Goal: Task Accomplishment & Management: Use online tool/utility

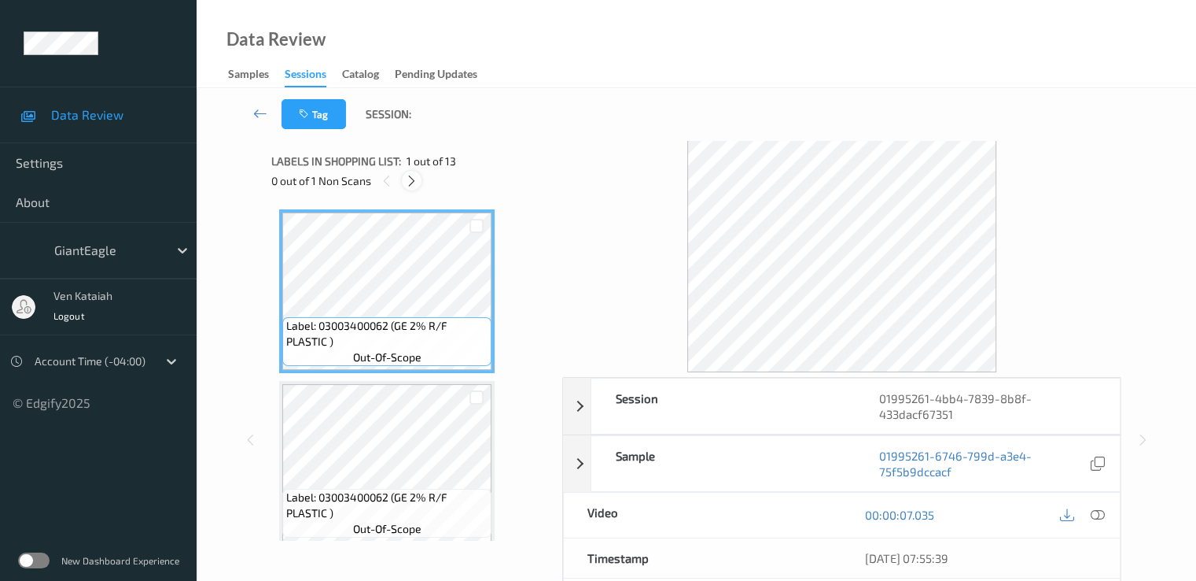
click at [409, 183] on icon at bounding box center [411, 181] width 13 height 14
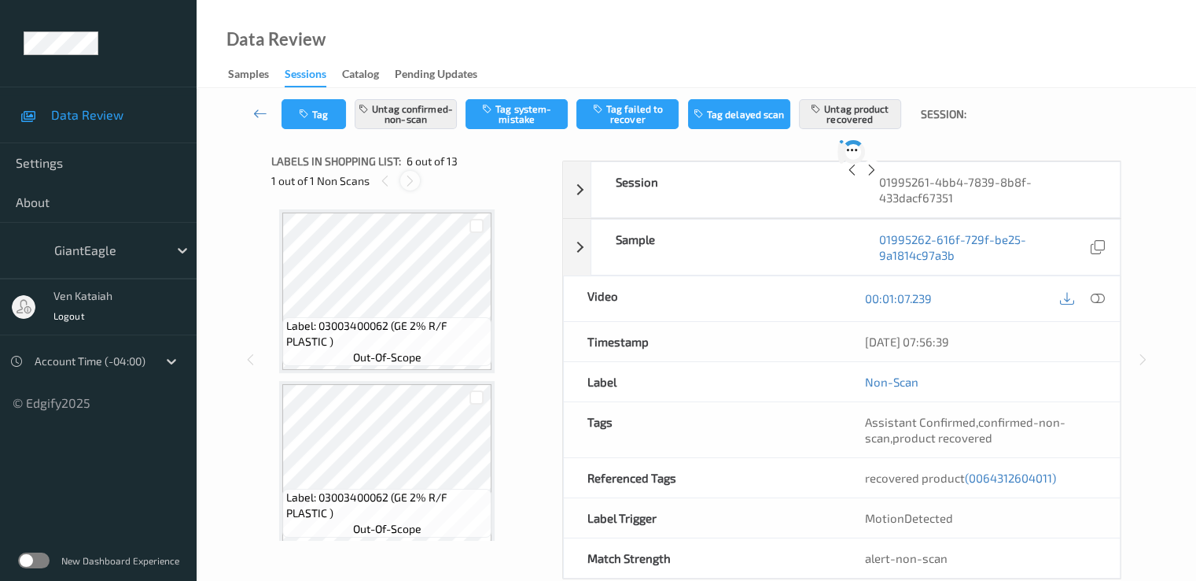
scroll to position [694, 0]
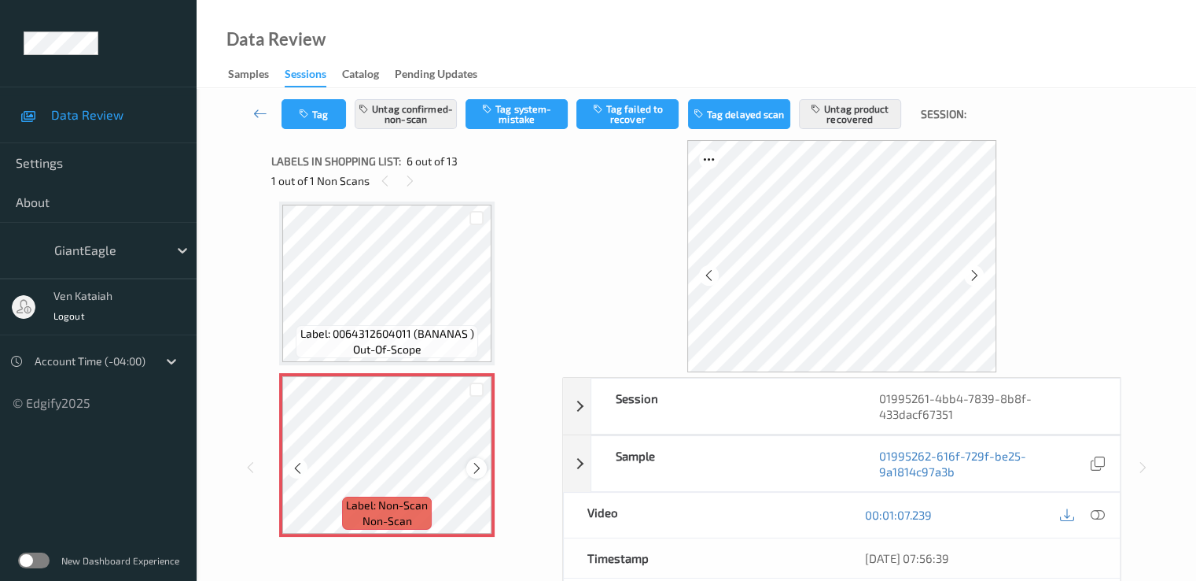
click at [470, 466] on icon at bounding box center [476, 468] width 13 height 14
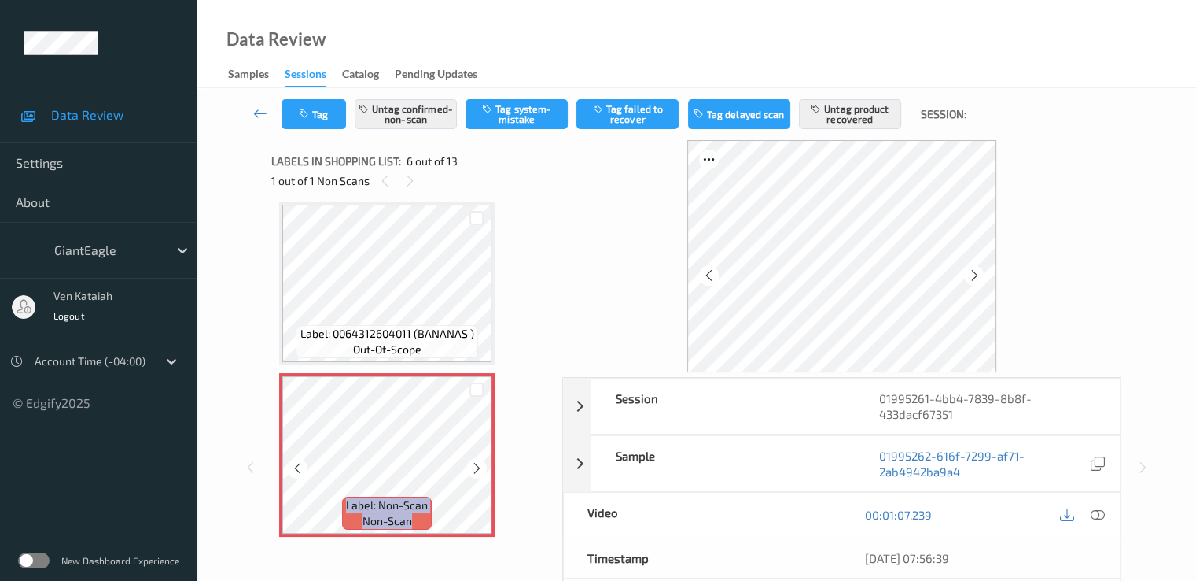
click at [470, 466] on icon at bounding box center [476, 468] width 13 height 14
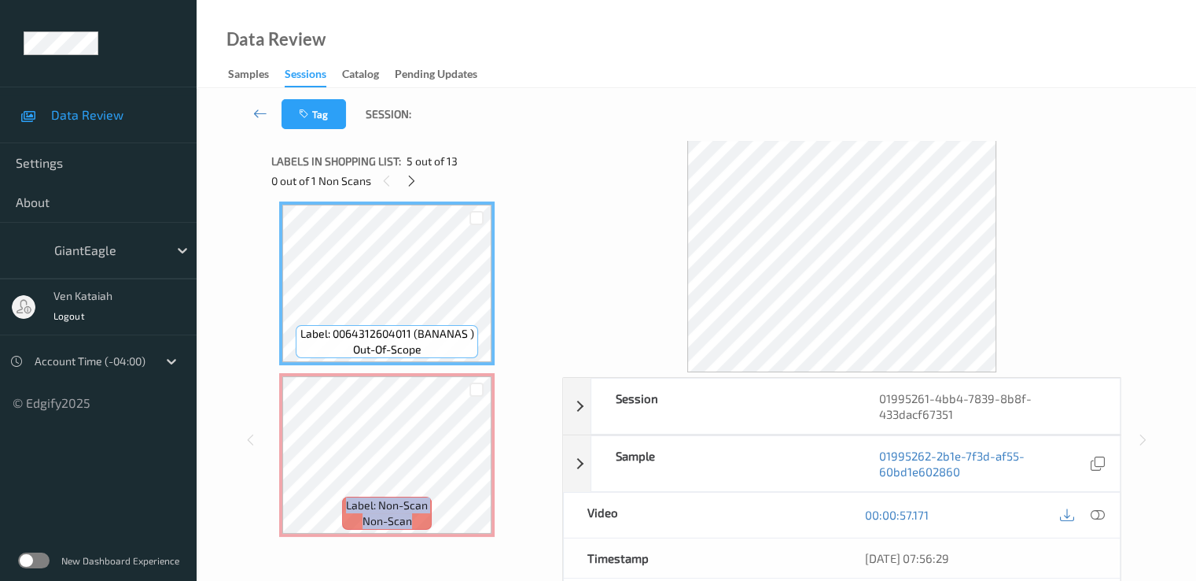
scroll to position [536, 0]
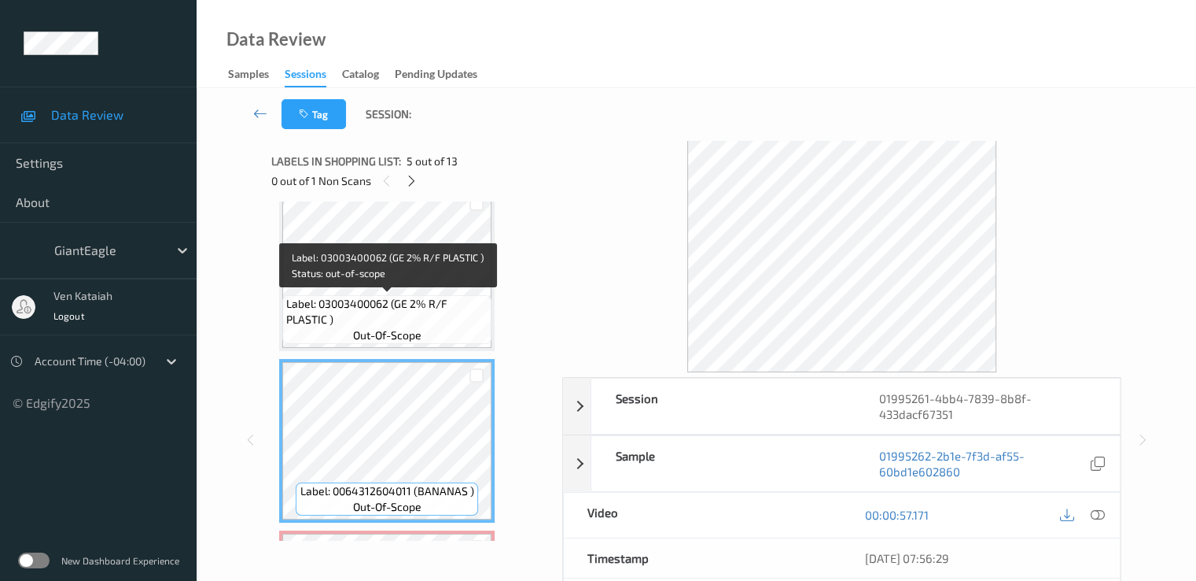
click at [412, 300] on span "Label: 03003400062 (GE 2% R/F PLASTIC )" at bounding box center [386, 311] width 201 height 31
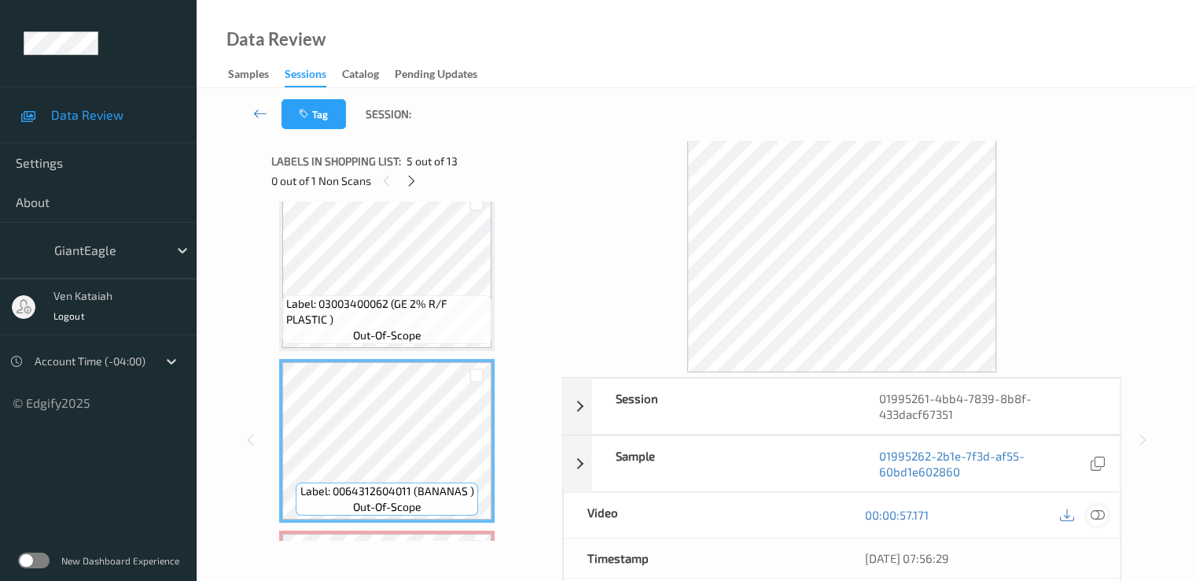
click at [1108, 511] on div at bounding box center [1097, 514] width 21 height 21
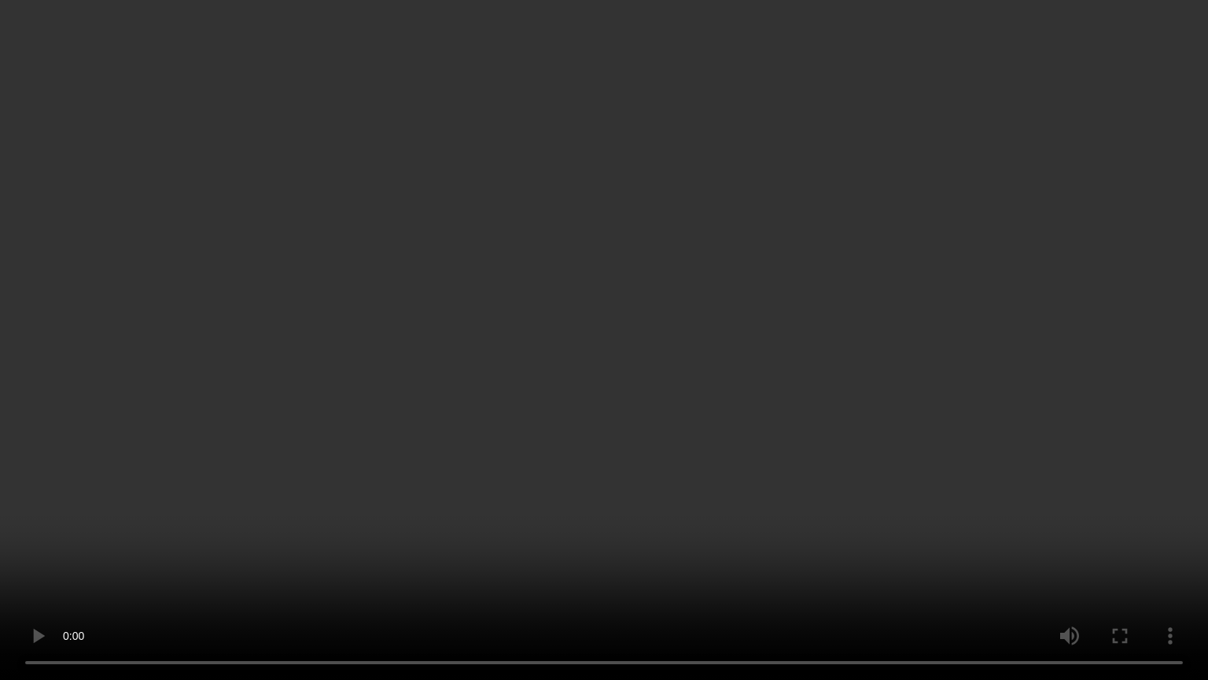
click at [629, 348] on video at bounding box center [604, 340] width 1208 height 680
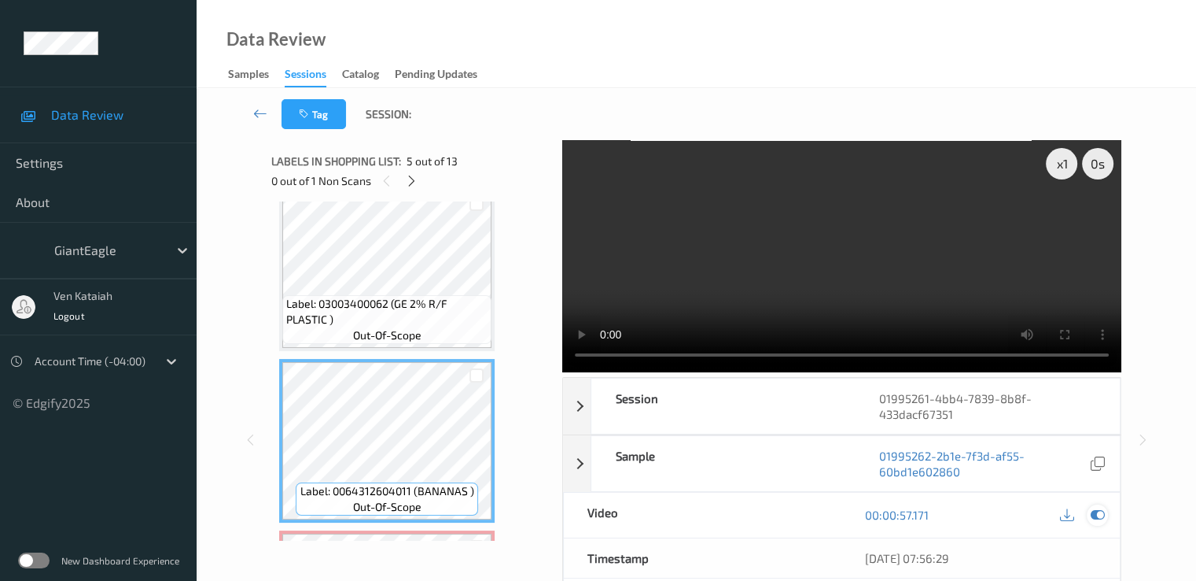
click at [1098, 514] on icon at bounding box center [1097, 514] width 14 height 14
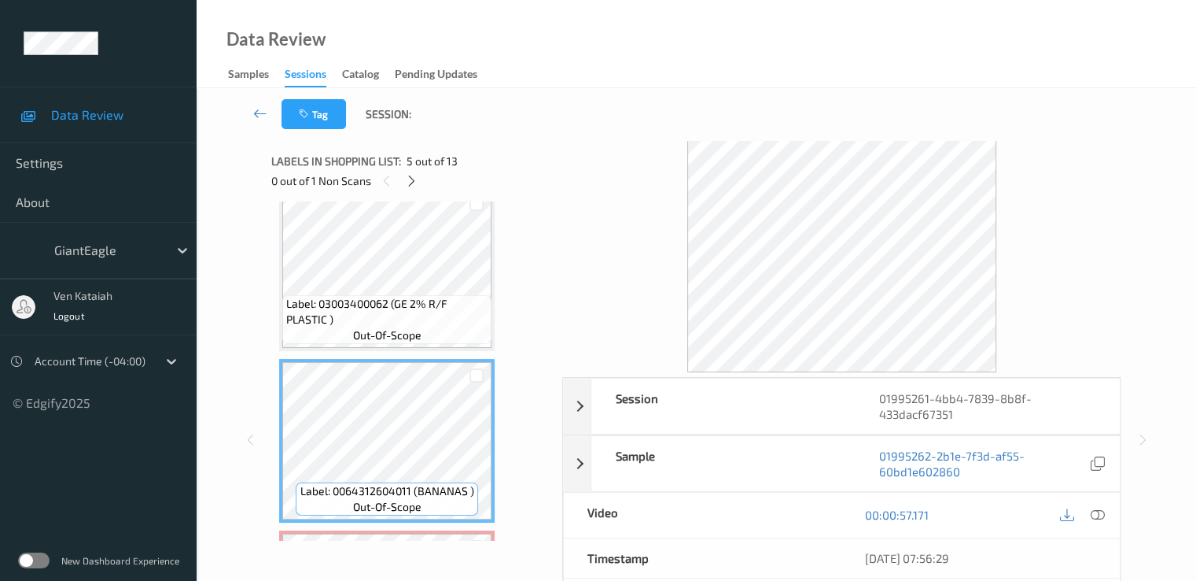
scroll to position [694, 0]
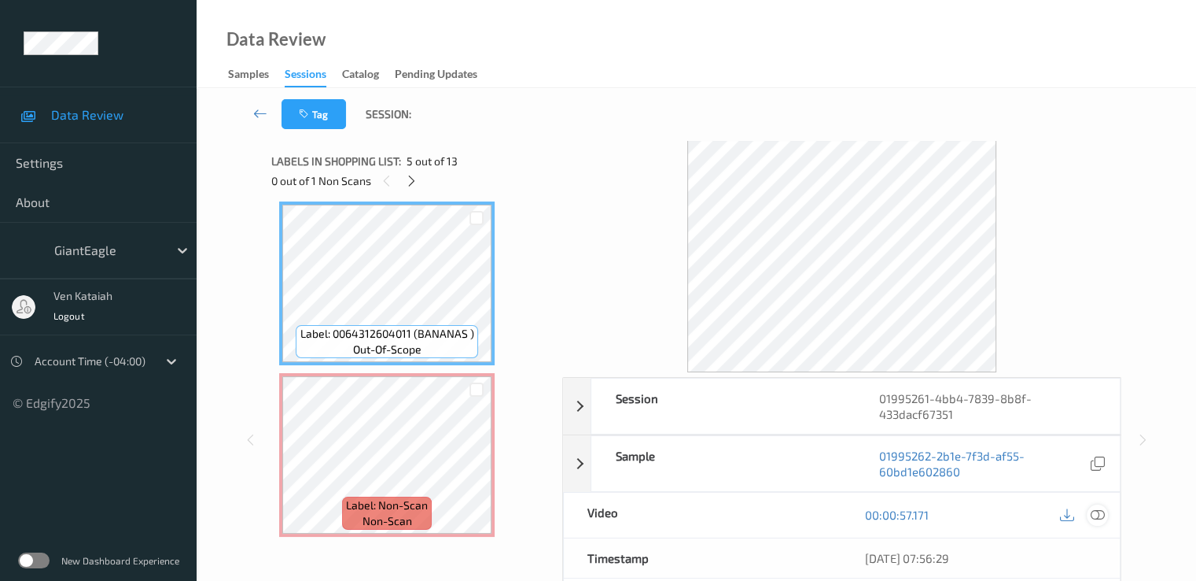
click at [1102, 520] on icon at bounding box center [1097, 514] width 14 height 14
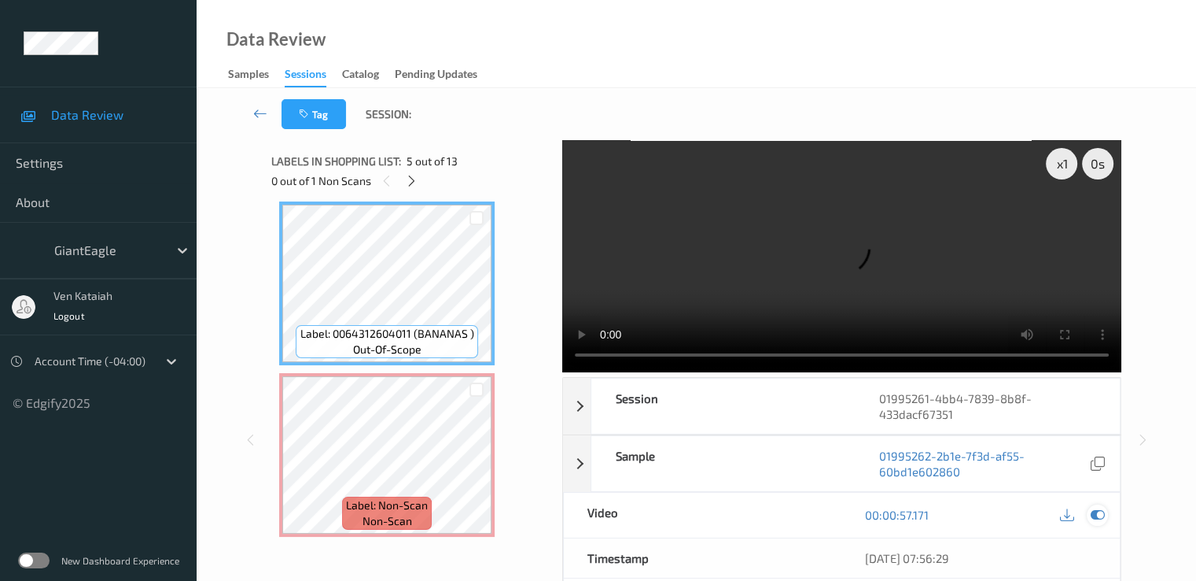
click at [1099, 507] on icon at bounding box center [1097, 514] width 14 height 14
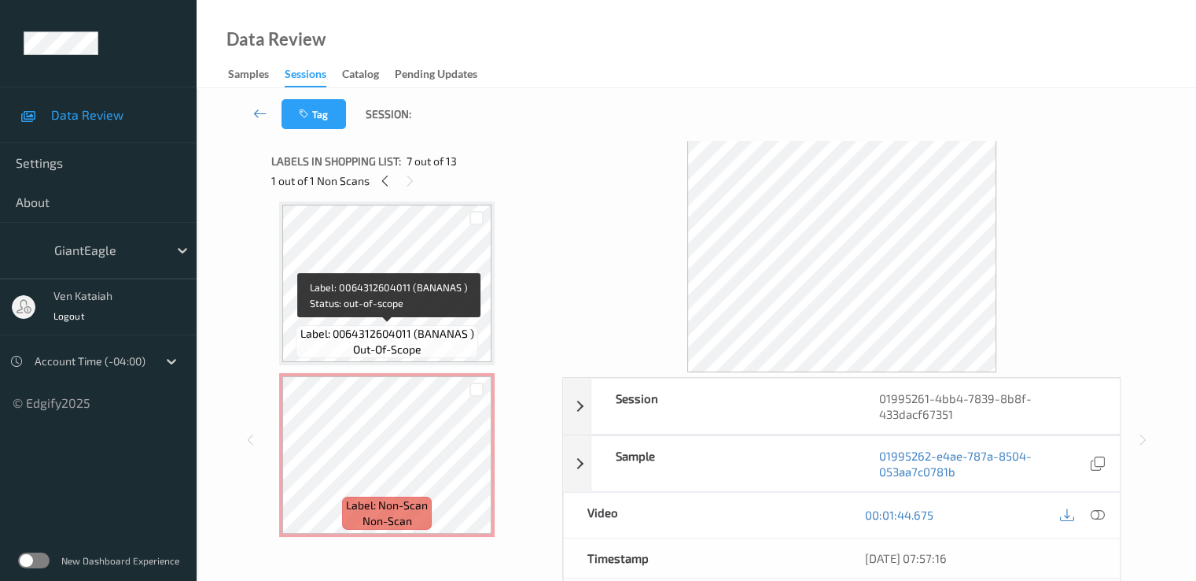
click at [408, 353] on span "out-of-scope" at bounding box center [387, 349] width 68 height 16
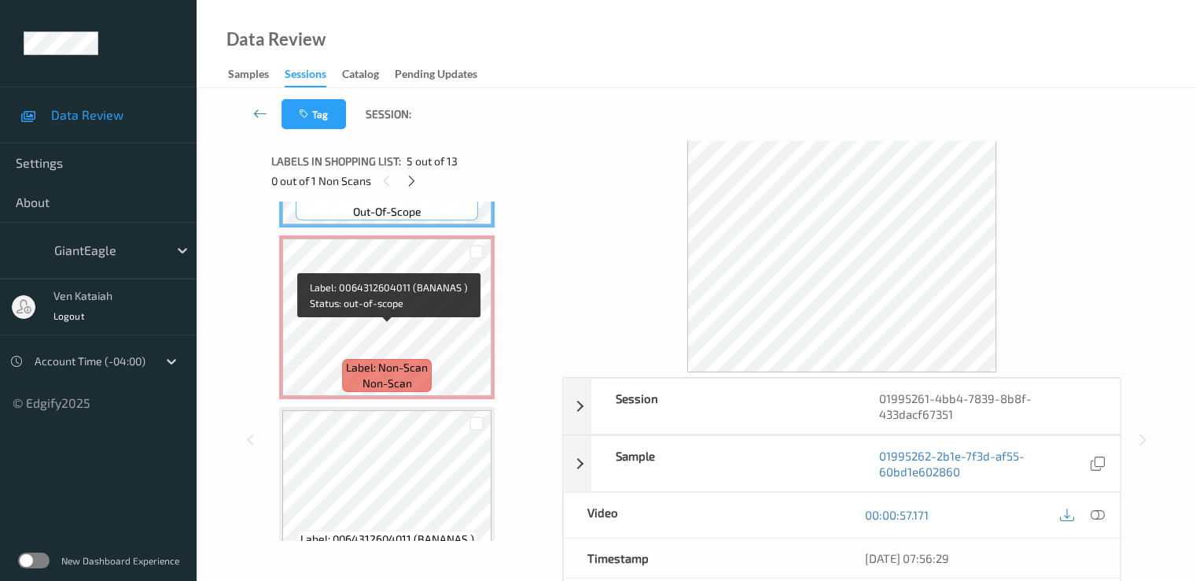
scroll to position [851, 0]
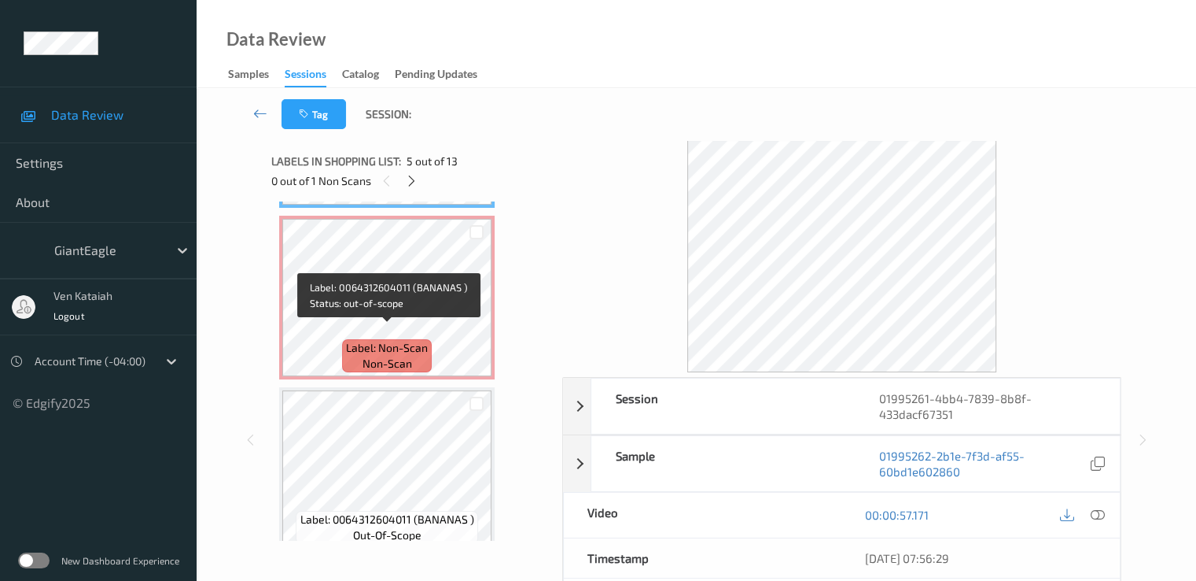
click at [408, 353] on span "Label: Non-Scan" at bounding box center [387, 348] width 82 height 16
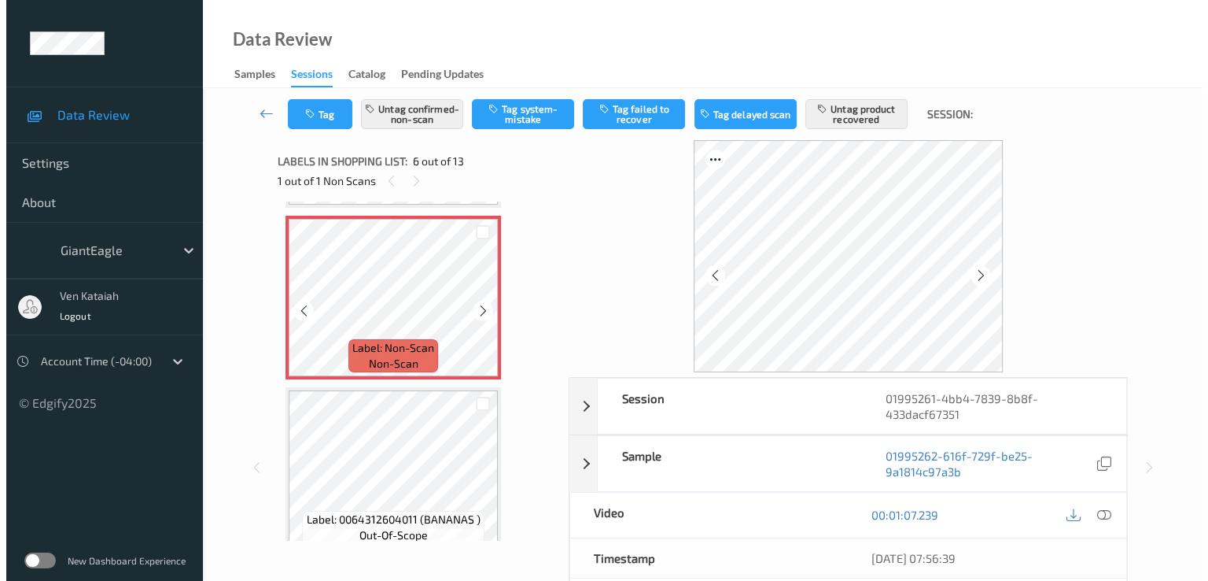
scroll to position [694, 0]
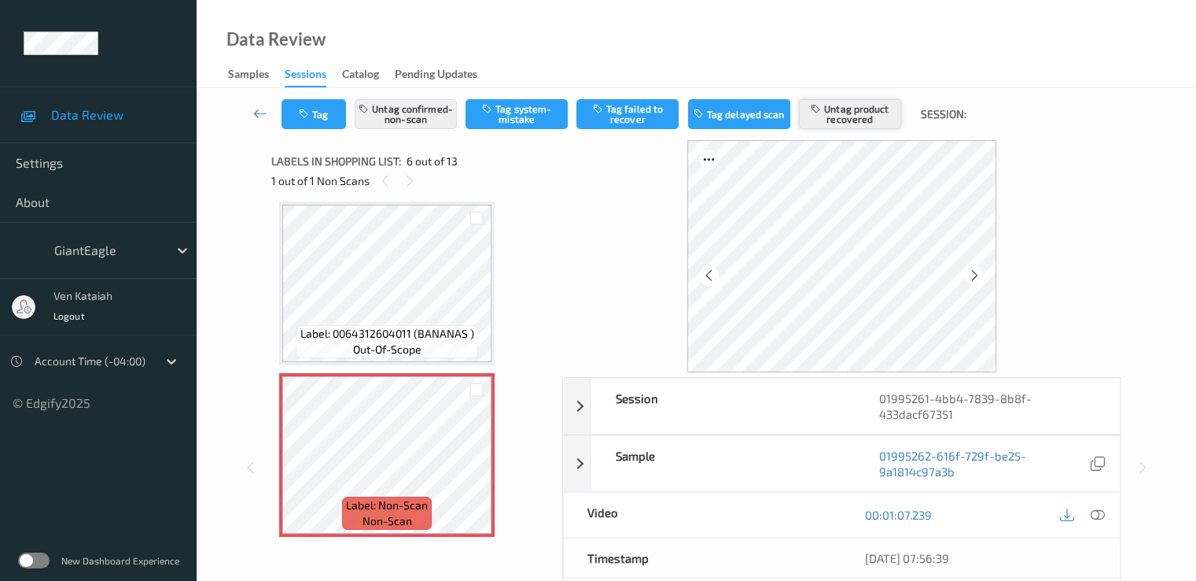
click at [860, 115] on button "Untag product recovered" at bounding box center [850, 114] width 102 height 30
click at [407, 116] on button "Untag confirmed-non-scan" at bounding box center [406, 114] width 102 height 30
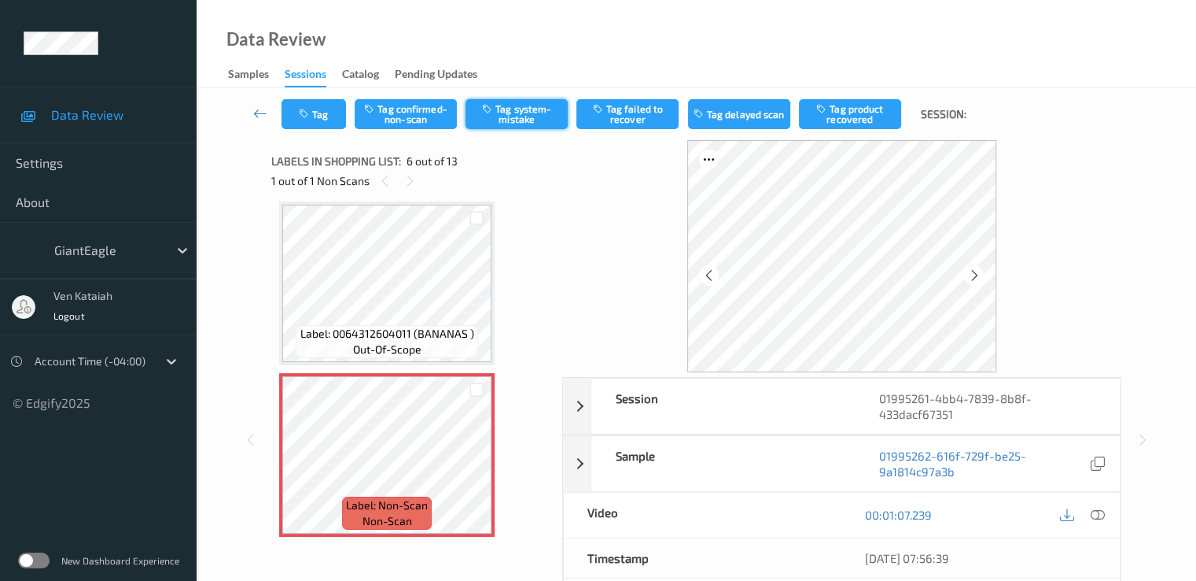
click at [507, 111] on button "Tag system-mistake" at bounding box center [517, 114] width 102 height 30
click at [314, 119] on button "Tag" at bounding box center [314, 114] width 65 height 30
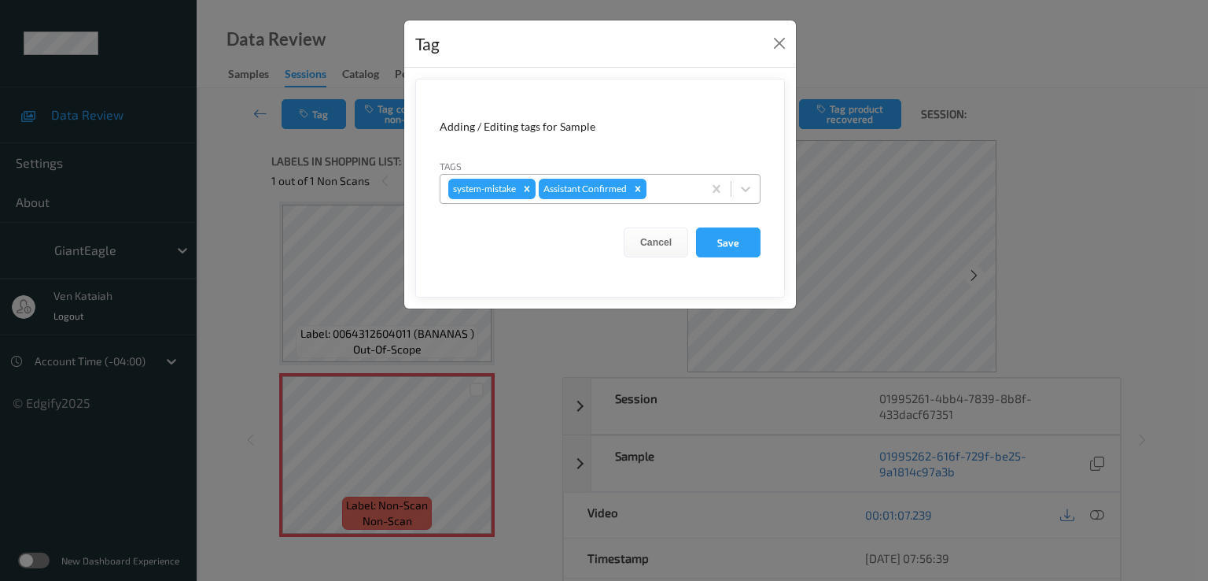
click at [658, 186] on div at bounding box center [672, 188] width 45 height 19
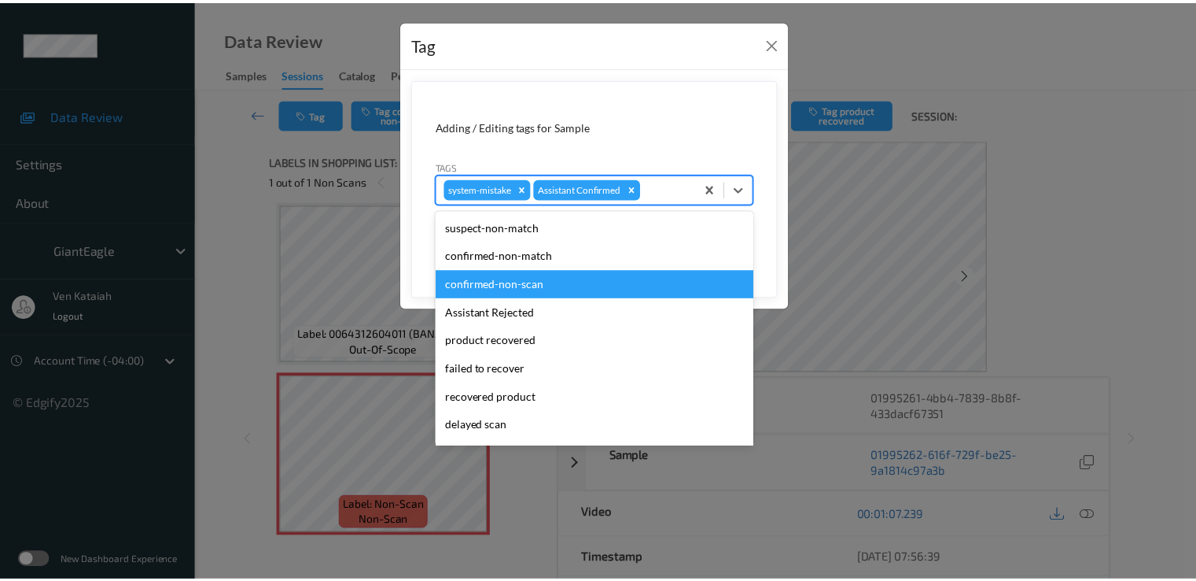
scroll to position [167, 0]
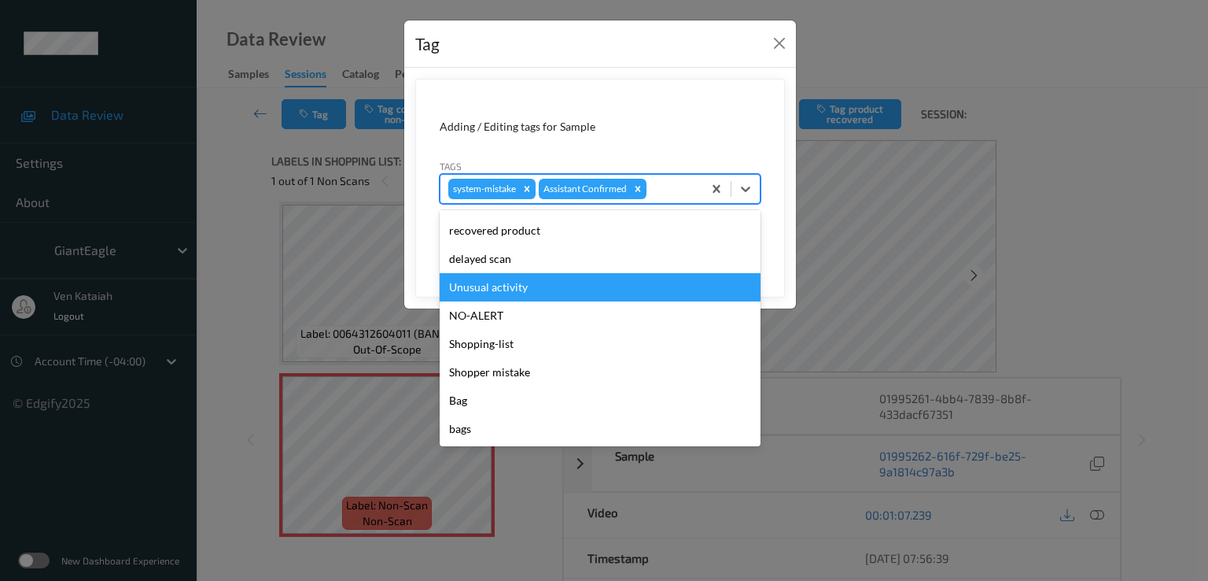
click at [507, 280] on div "Unusual activity" at bounding box center [600, 287] width 321 height 28
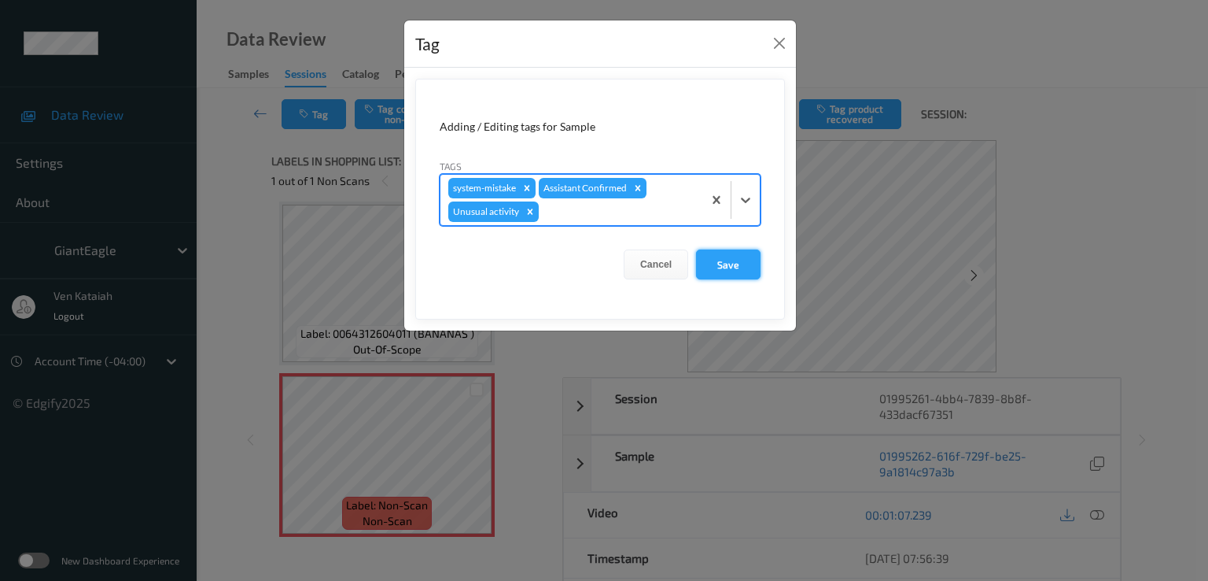
click at [736, 271] on button "Save" at bounding box center [728, 264] width 65 height 30
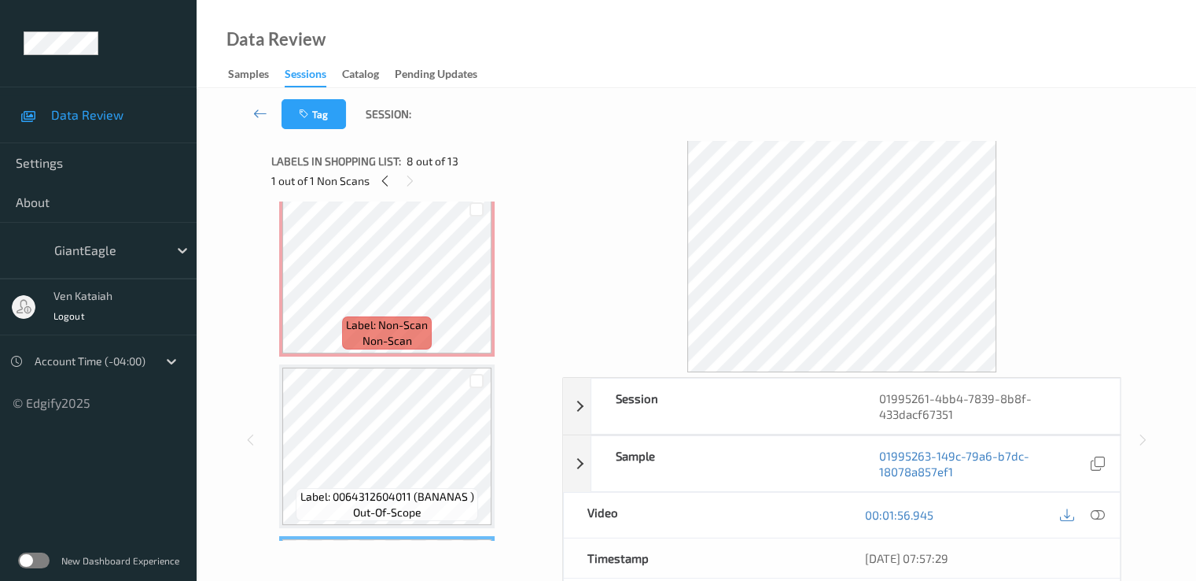
scroll to position [851, 0]
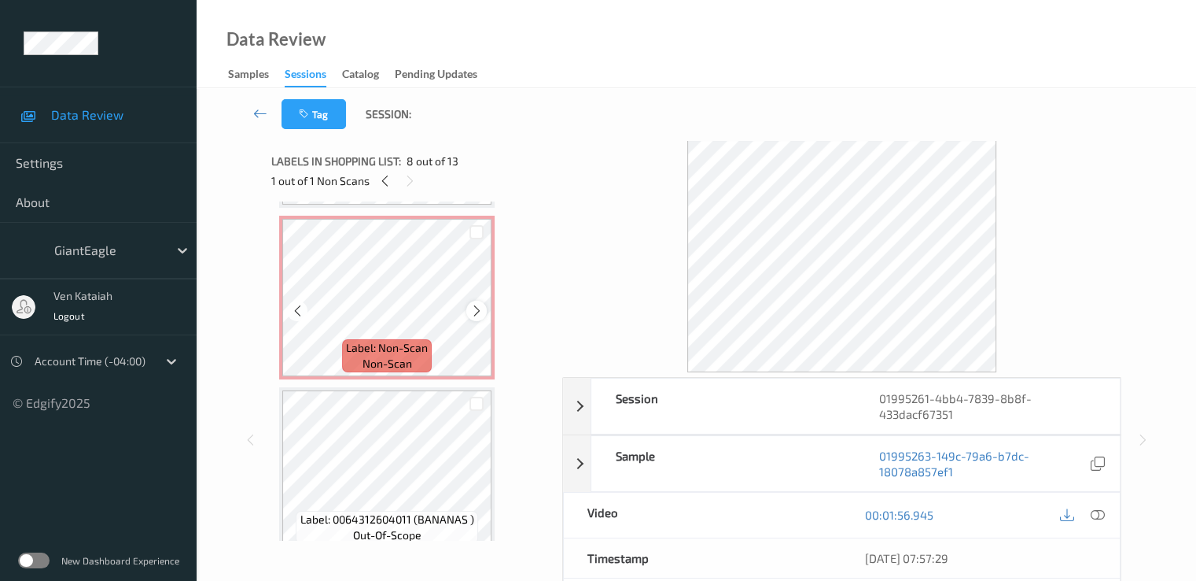
click at [477, 315] on icon at bounding box center [476, 311] width 13 height 14
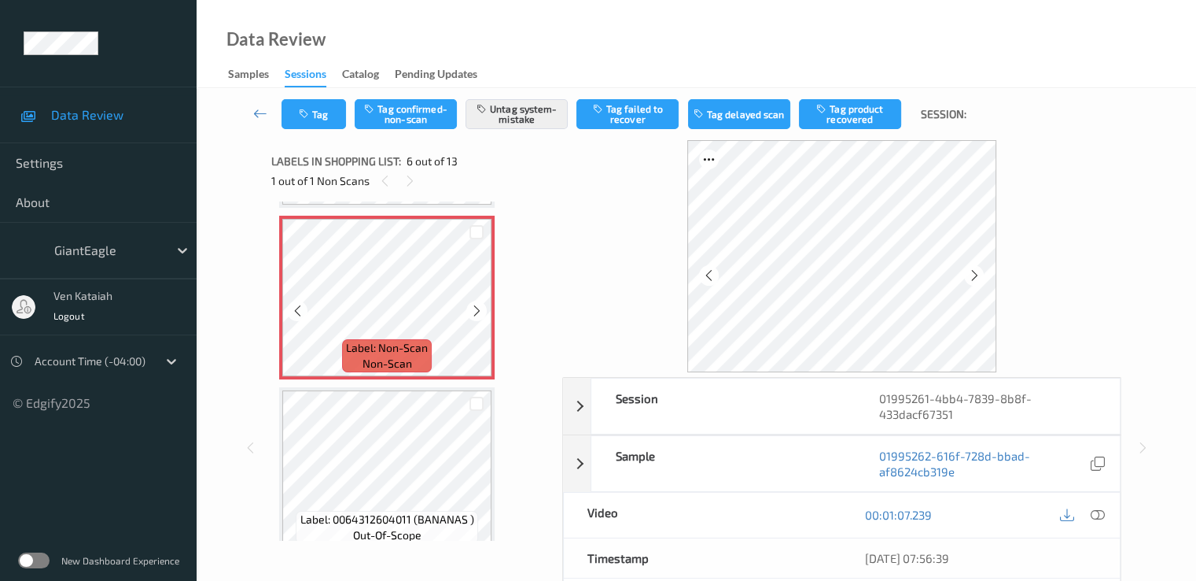
click at [477, 315] on icon at bounding box center [476, 311] width 13 height 14
